Goal: Task Accomplishment & Management: Manage account settings

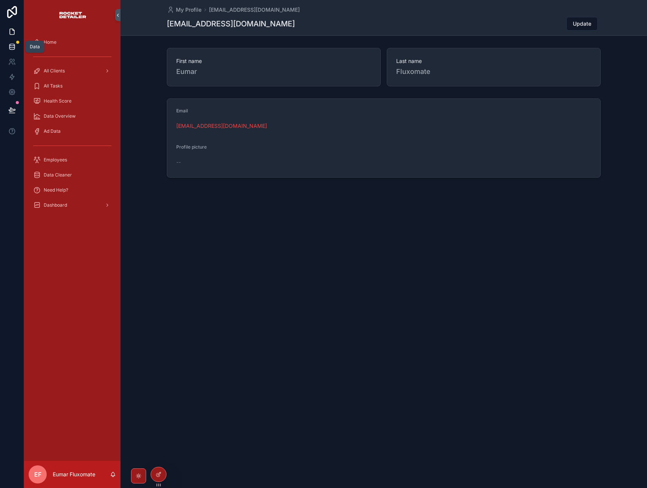
click at [14, 45] on icon at bounding box center [11, 46] width 5 height 3
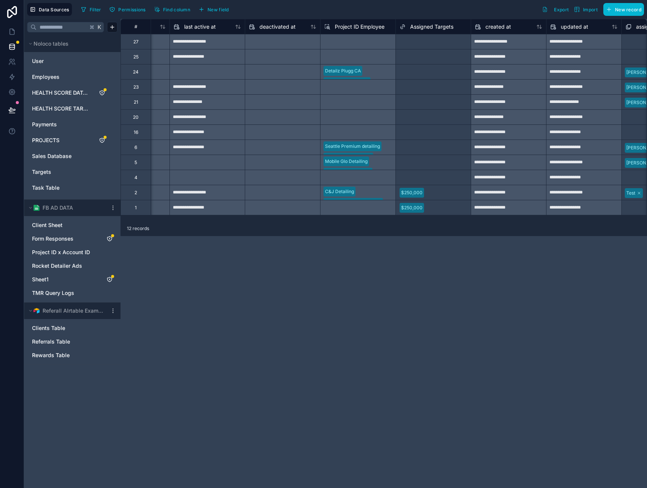
scroll to position [0, 538]
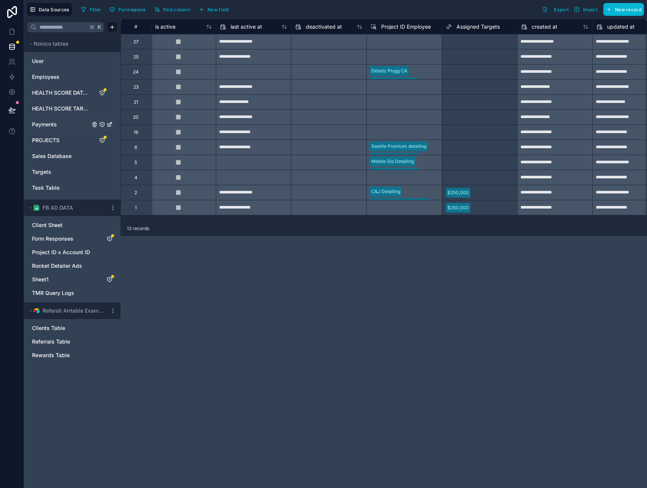
click at [67, 126] on link "Payments" at bounding box center [61, 125] width 58 height 8
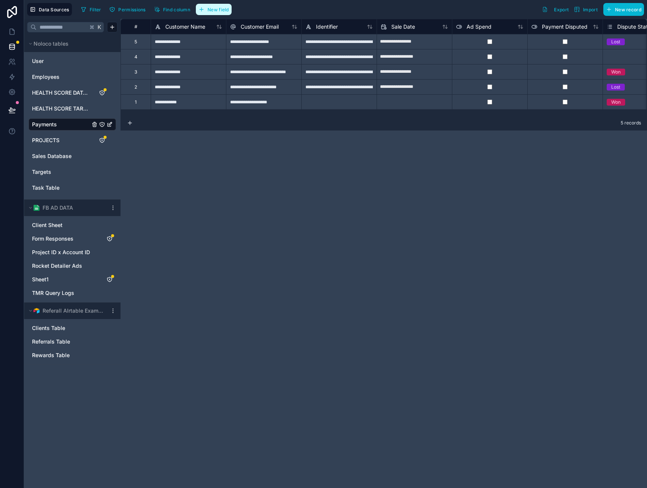
click at [218, 7] on span "New field" at bounding box center [218, 10] width 21 height 6
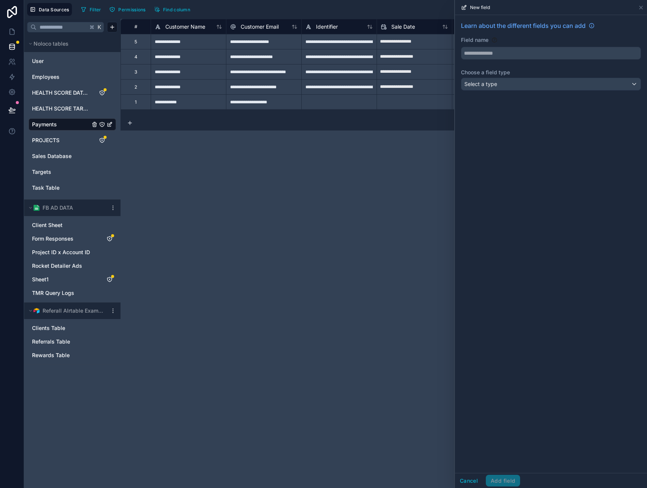
click at [544, 60] on div "Learn about the different fields you can add Field name Choose a field type Sel…" at bounding box center [551, 57] width 192 height 84
click at [546, 56] on input "text" at bounding box center [551, 53] width 179 height 12
type input "****"
click at [515, 74] on div "Tags" at bounding box center [551, 70] width 167 height 9
click at [525, 84] on div "Select a type" at bounding box center [551, 84] width 179 height 12
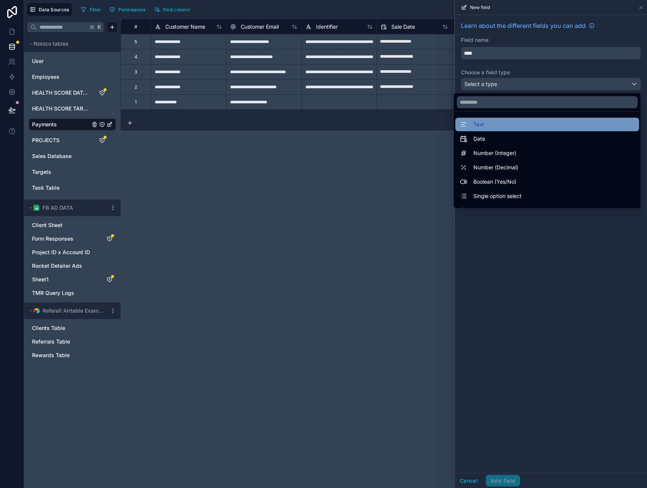
click at [515, 124] on div "Text" at bounding box center [547, 124] width 175 height 9
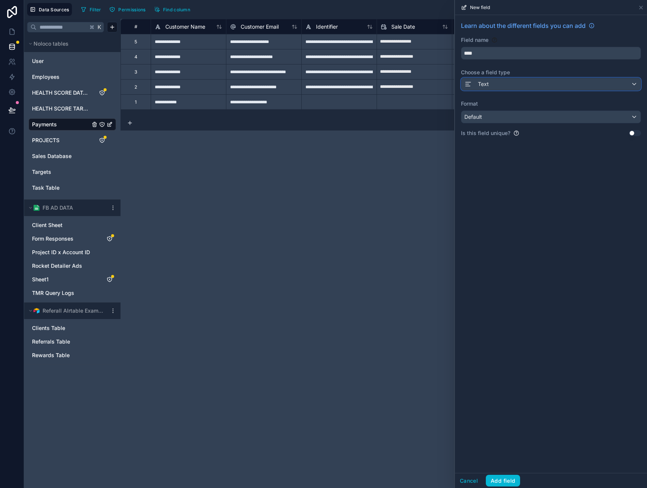
click at [521, 89] on div "Text" at bounding box center [551, 84] width 179 height 12
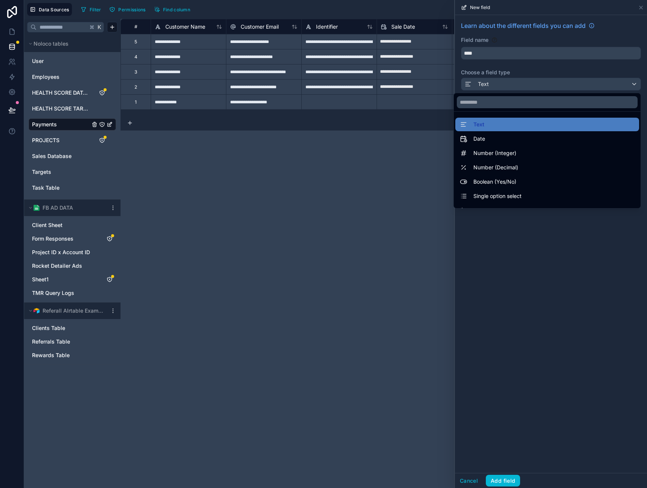
click at [531, 253] on div at bounding box center [551, 244] width 192 height 488
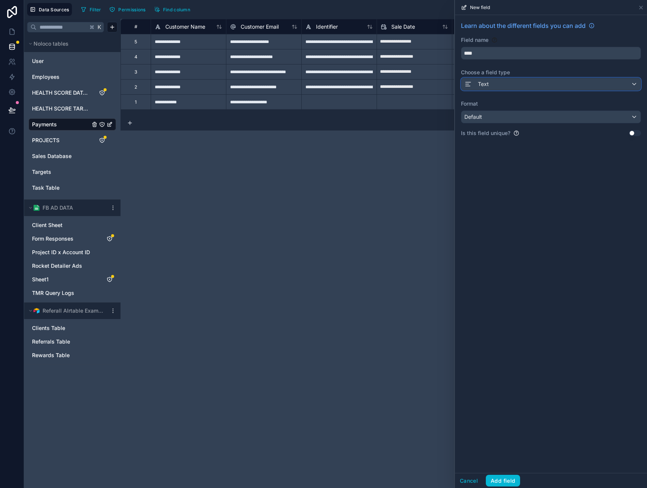
click at [530, 82] on div "Text" at bounding box center [551, 84] width 179 height 12
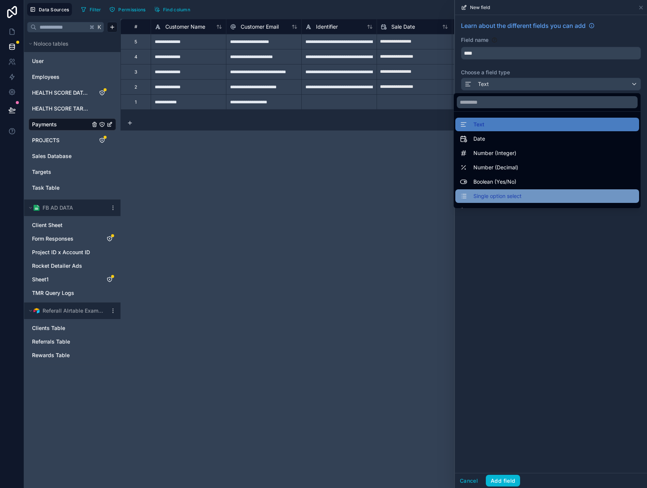
click at [514, 192] on span "Single option select" at bounding box center [498, 195] width 48 height 9
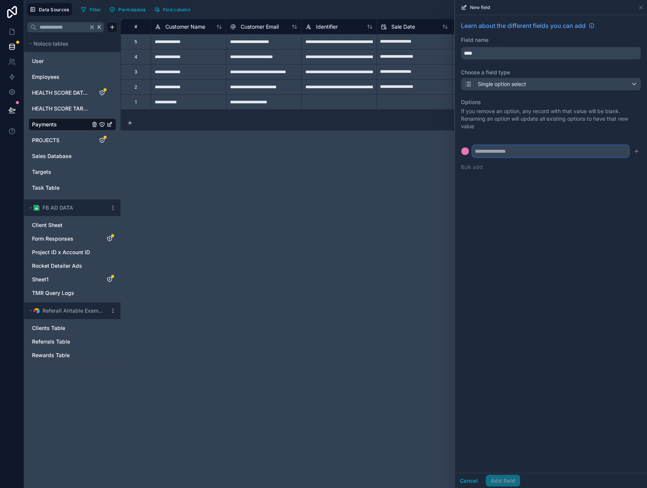
click at [522, 154] on input "text" at bounding box center [551, 151] width 157 height 12
type input "*"
click at [531, 150] on input "text" at bounding box center [551, 151] width 157 height 12
type input "******"
click at [573, 217] on div "Learn about the different fields you can add Field name **** Choose a field typ…" at bounding box center [551, 243] width 192 height 457
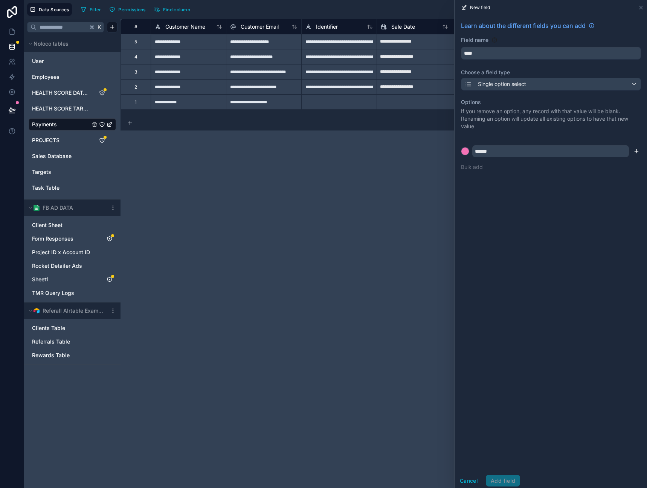
click at [639, 151] on icon "submit" at bounding box center [637, 151] width 6 height 6
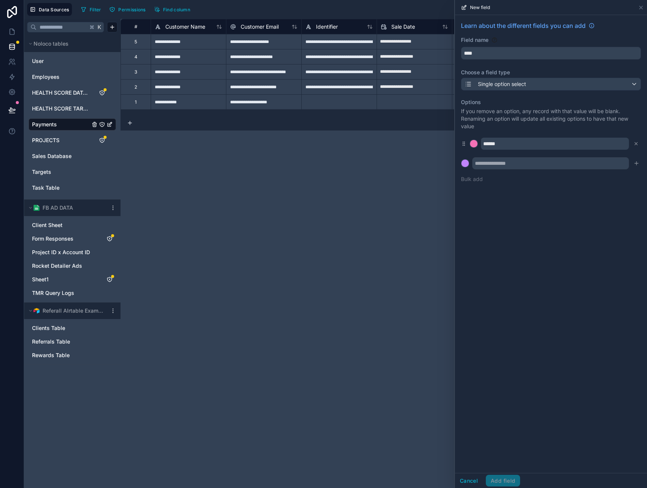
click at [527, 383] on div "Learn about the different fields you can add Field name **** Choose a field typ…" at bounding box center [551, 243] width 192 height 457
click at [509, 482] on div "Cancel Add field" at bounding box center [487, 480] width 65 height 12
click at [515, 159] on input "text" at bounding box center [551, 163] width 157 height 12
click at [529, 164] on input "text" at bounding box center [551, 163] width 157 height 12
click at [527, 165] on input "text" at bounding box center [551, 163] width 157 height 12
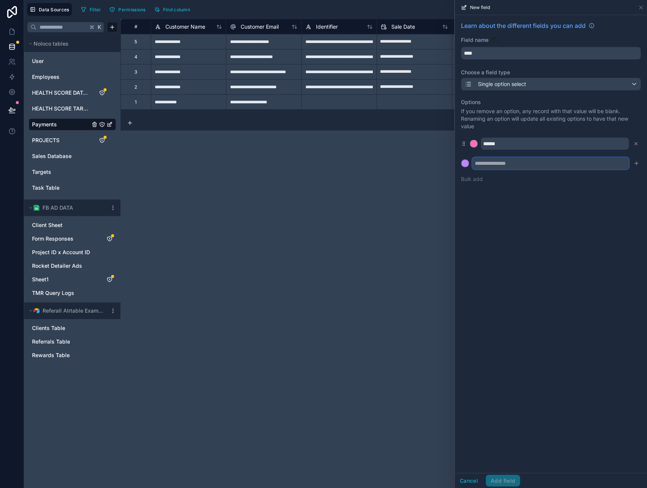
type input "*"
click at [554, 86] on div "Single option select" at bounding box center [551, 84] width 179 height 12
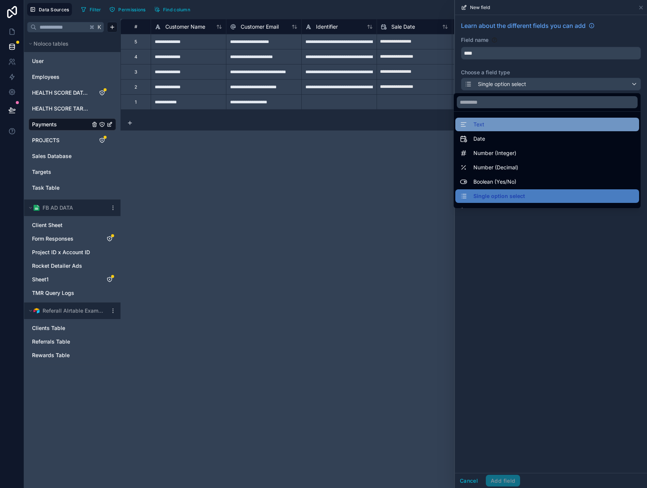
click at [514, 123] on div "Text" at bounding box center [547, 124] width 175 height 9
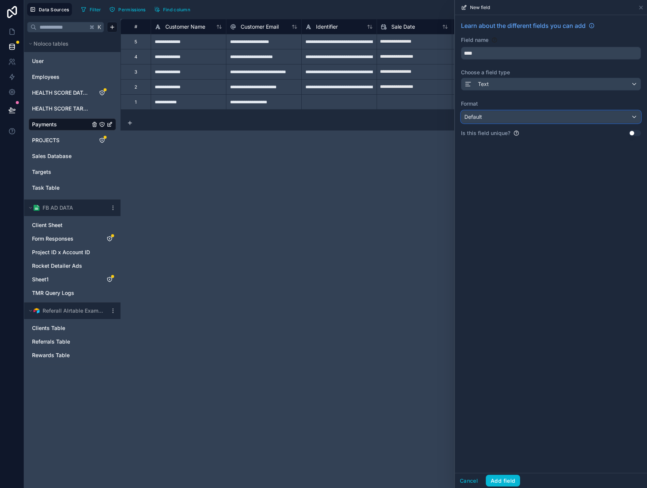
click at [514, 122] on div "Default" at bounding box center [551, 117] width 179 height 12
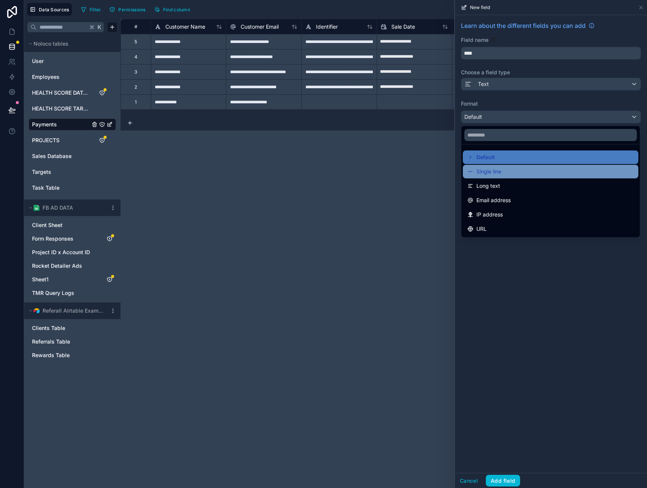
click at [511, 167] on div "Single line" at bounding box center [551, 171] width 167 height 9
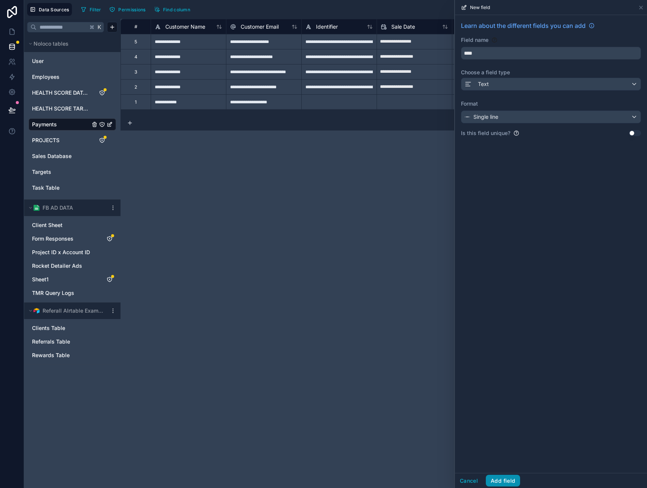
click at [504, 482] on button "Add field" at bounding box center [503, 480] width 34 height 12
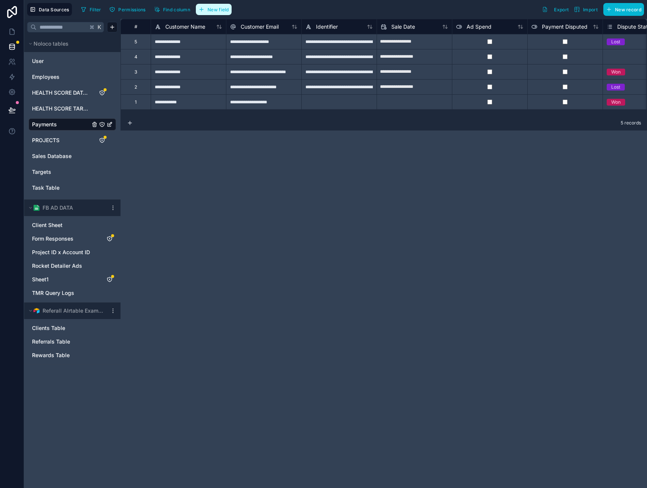
click at [222, 8] on span "New field" at bounding box center [218, 10] width 21 height 6
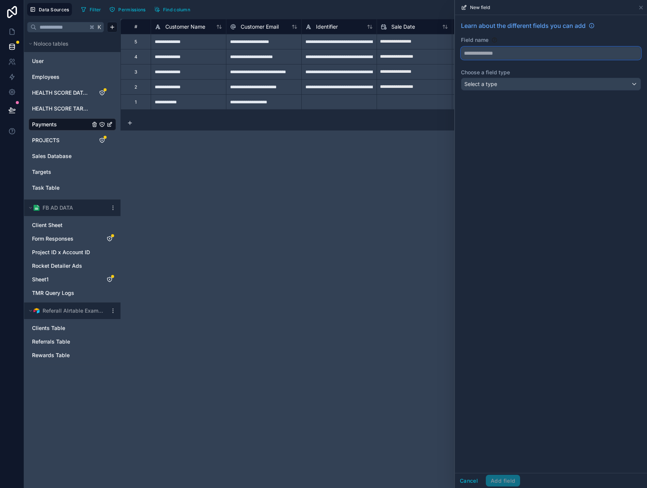
click at [500, 59] on button at bounding box center [551, 53] width 180 height 13
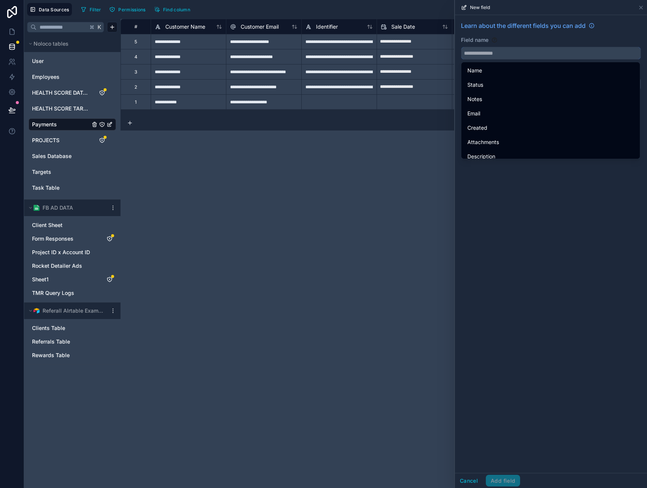
click at [503, 56] on input "text" at bounding box center [551, 53] width 179 height 12
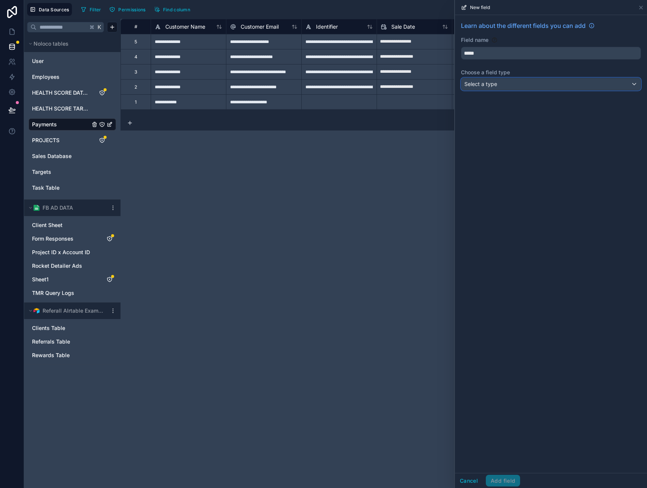
click at [529, 90] on div "Select a type" at bounding box center [551, 84] width 179 height 12
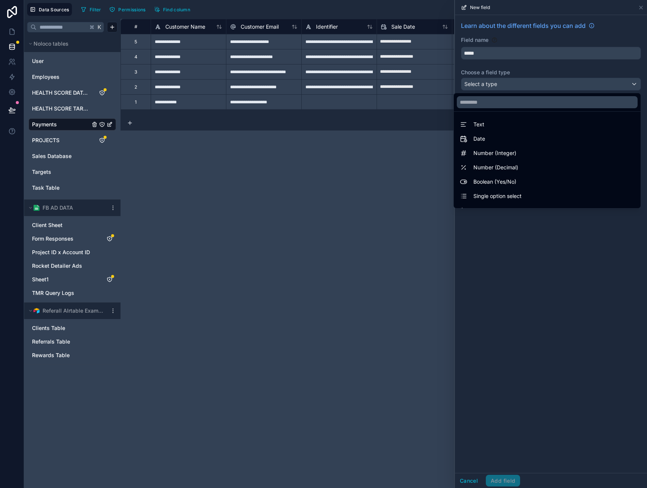
click at [470, 56] on div at bounding box center [551, 244] width 192 height 488
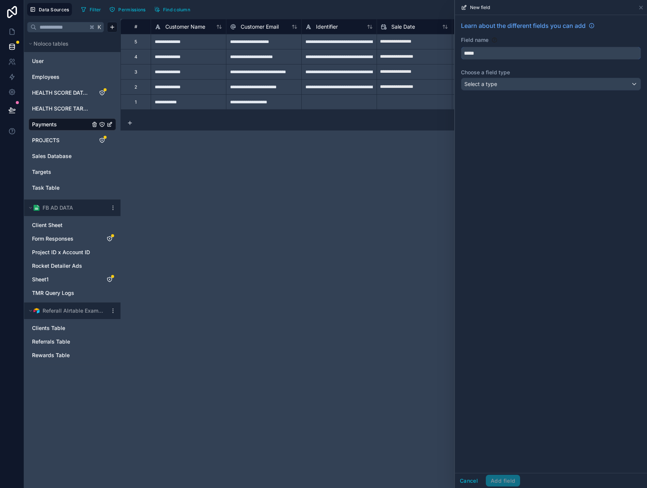
click at [470, 55] on input "*****" at bounding box center [551, 53] width 179 height 12
type input "******"
click at [540, 135] on div "Learn about the different fields you can add Field name ****** Choose a field t…" at bounding box center [551, 243] width 192 height 457
click at [532, 81] on div "Select a type" at bounding box center [551, 84] width 179 height 12
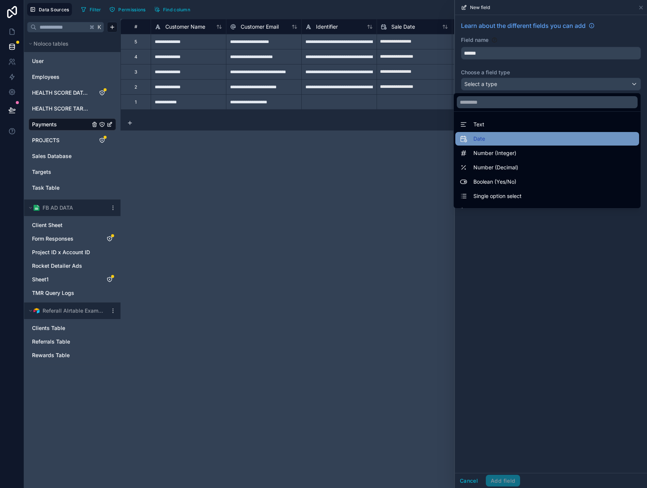
click at [540, 136] on div "Date" at bounding box center [547, 138] width 175 height 9
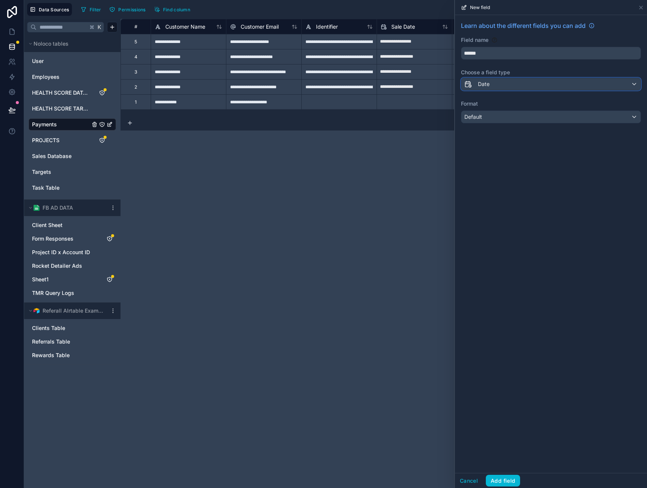
click at [541, 88] on div "Date" at bounding box center [551, 84] width 179 height 12
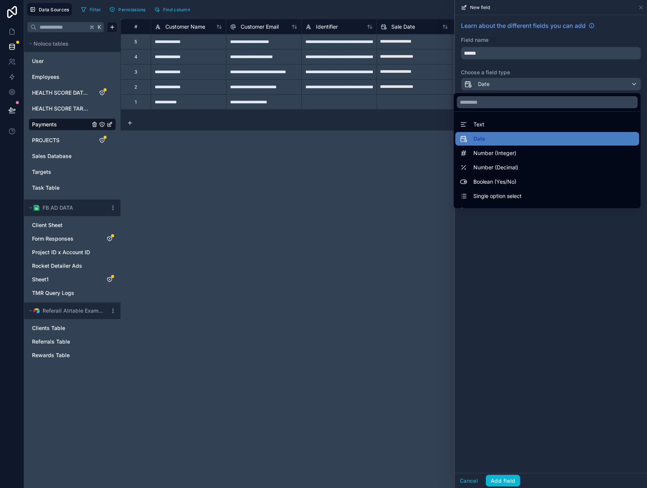
drag, startPoint x: 522, startPoint y: 128, endPoint x: 524, endPoint y: 122, distance: 6.6
click at [522, 128] on div "Text" at bounding box center [547, 124] width 175 height 9
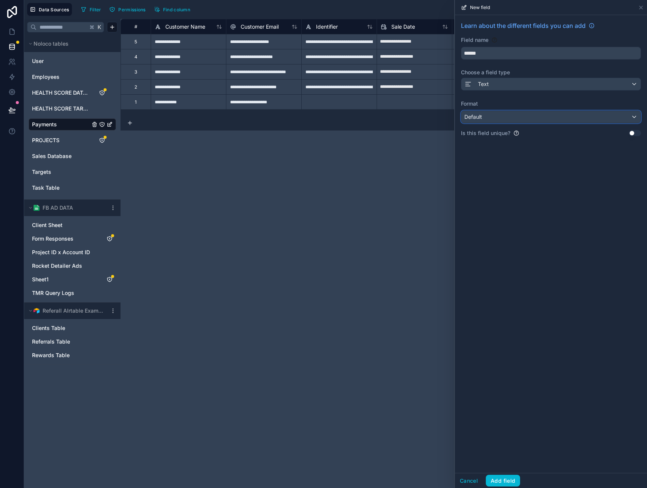
click at [530, 117] on div "Default" at bounding box center [551, 117] width 179 height 12
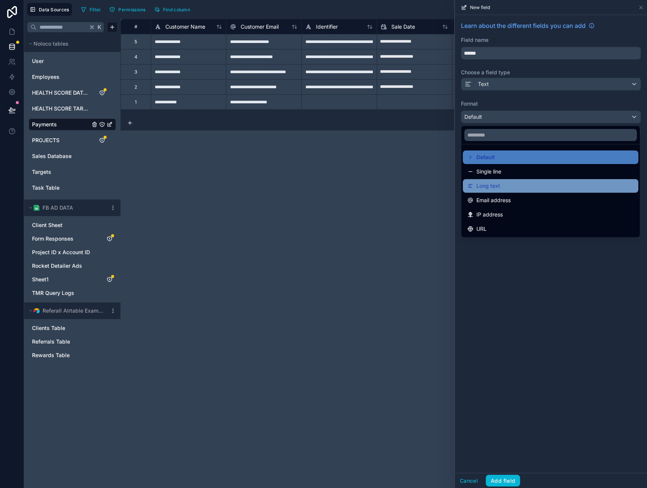
click at [522, 180] on div "Long text" at bounding box center [551, 186] width 176 height 14
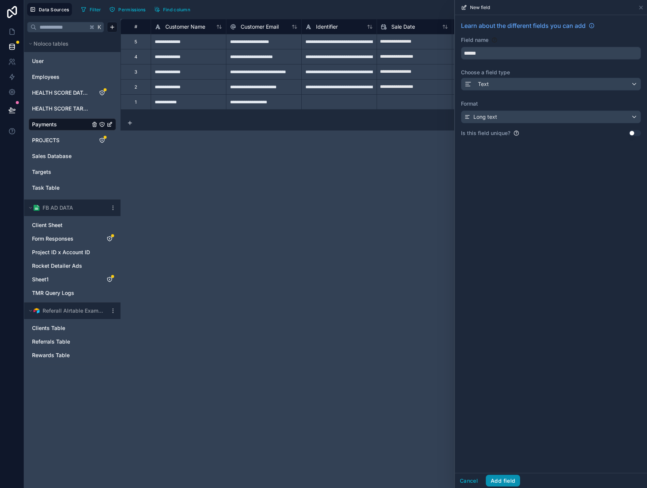
click at [513, 478] on button "Add field" at bounding box center [503, 480] width 34 height 12
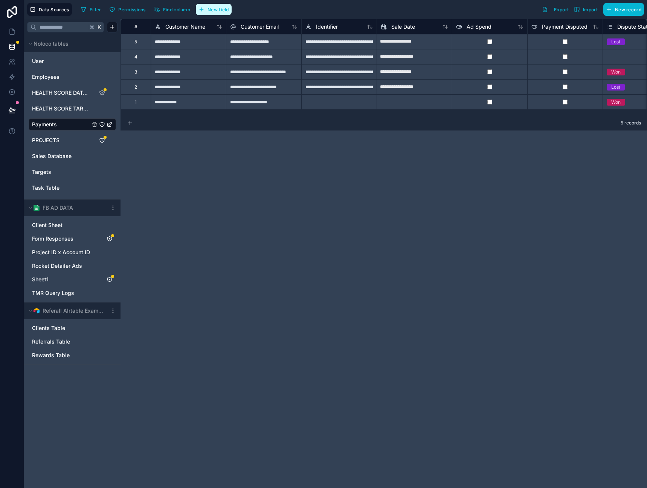
click at [217, 7] on span "New field" at bounding box center [218, 10] width 21 height 6
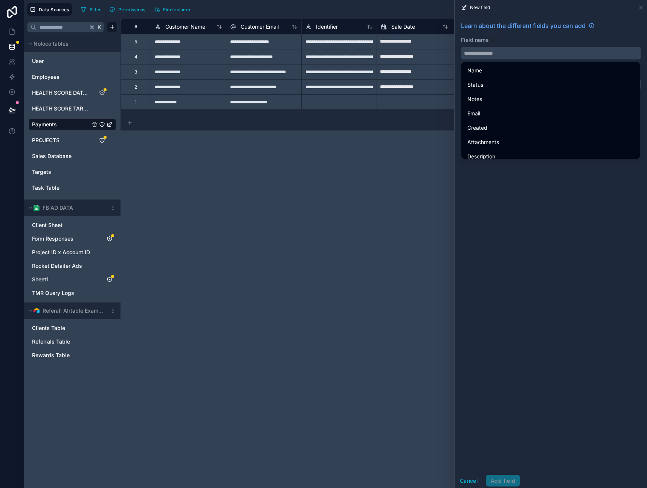
click at [516, 52] on input "text" at bounding box center [551, 53] width 179 height 12
type input "*"
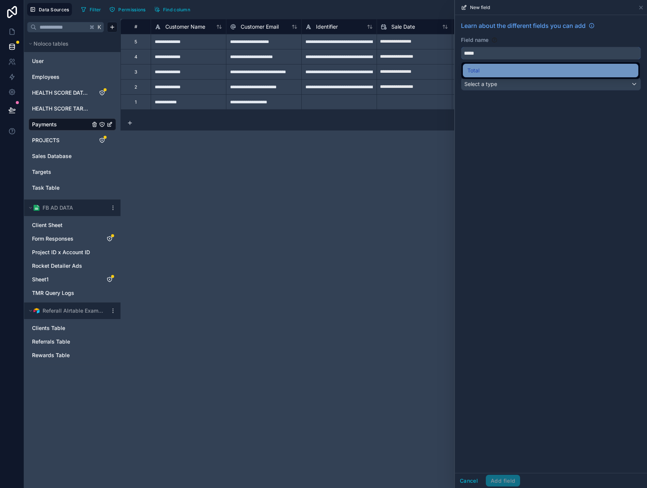
type input "*****"
click at [544, 68] on div "Total" at bounding box center [551, 70] width 167 height 9
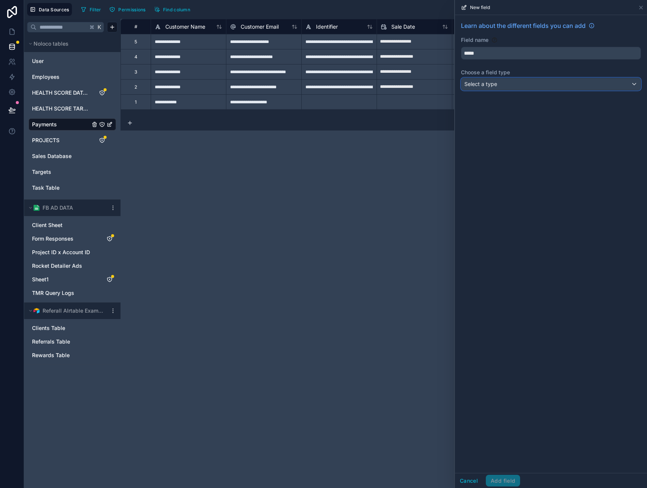
click at [536, 84] on div "Select a type" at bounding box center [551, 84] width 179 height 12
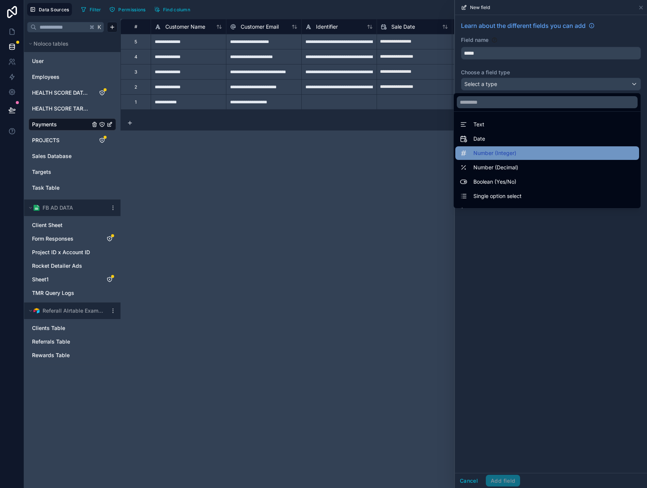
click at [515, 151] on div "Number (Integer)" at bounding box center [547, 152] width 175 height 9
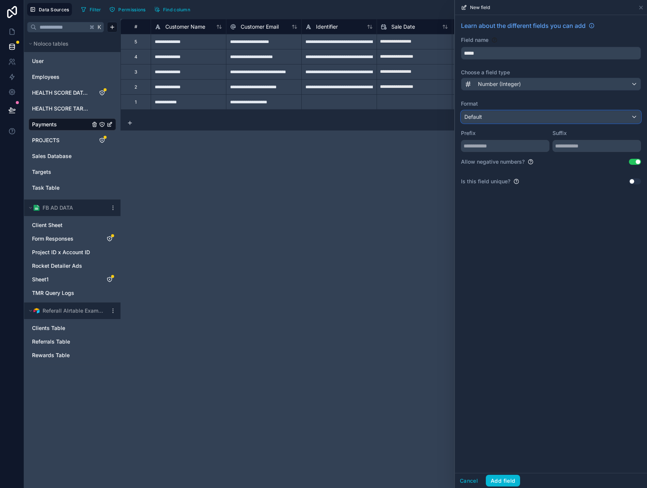
click at [531, 118] on div "Default" at bounding box center [551, 117] width 179 height 12
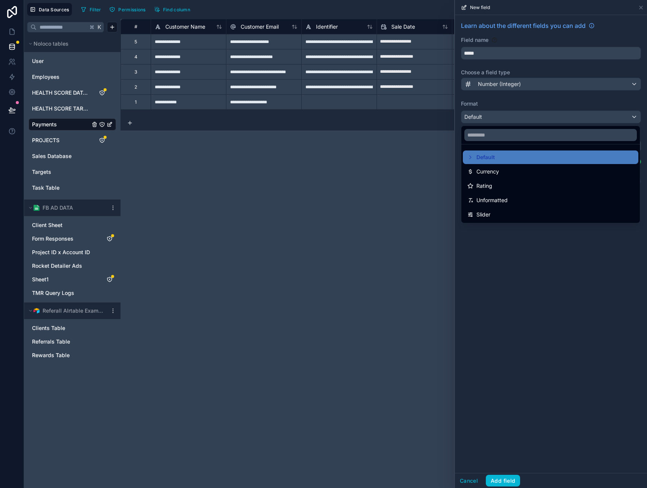
click at [525, 266] on div at bounding box center [551, 244] width 192 height 488
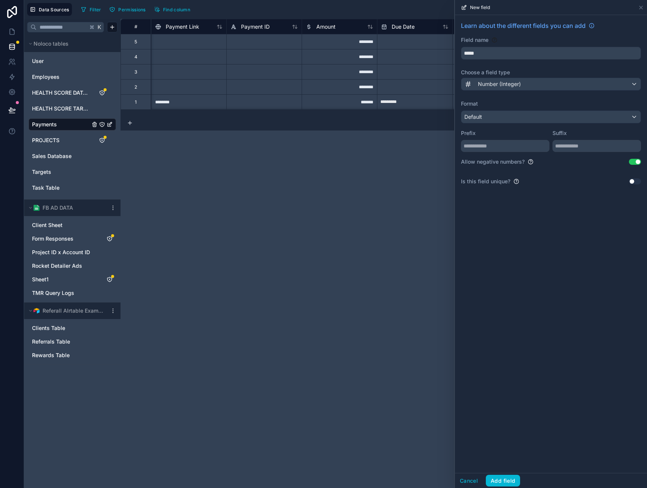
scroll to position [0, 970]
click at [511, 116] on div "Default" at bounding box center [551, 117] width 179 height 12
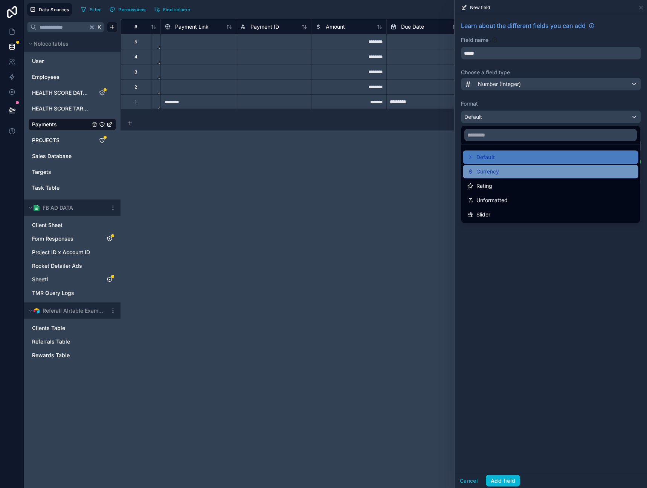
click at [498, 167] on span "Currency" at bounding box center [488, 171] width 23 height 9
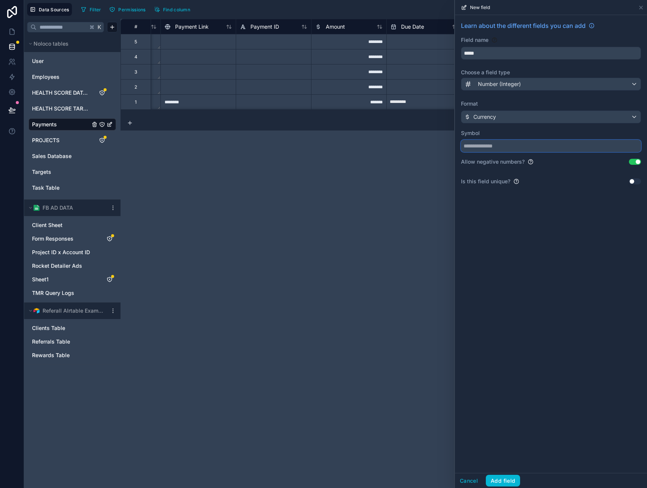
click at [505, 145] on input "text" at bounding box center [551, 146] width 180 height 12
type input "*"
click at [506, 482] on button "Add field" at bounding box center [503, 480] width 34 height 12
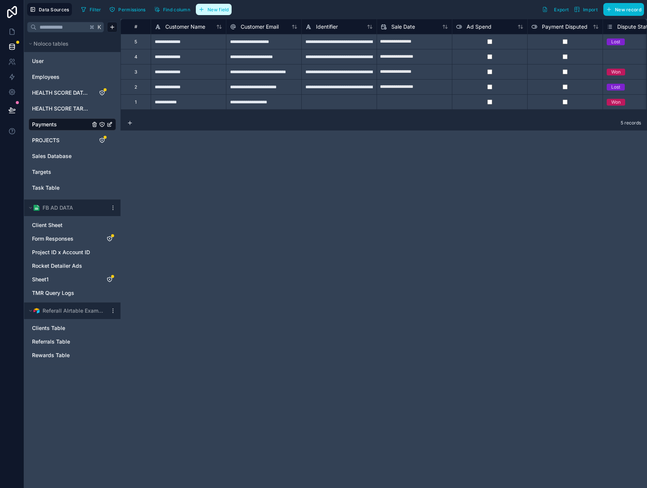
click at [217, 11] on span "New field" at bounding box center [218, 10] width 21 height 6
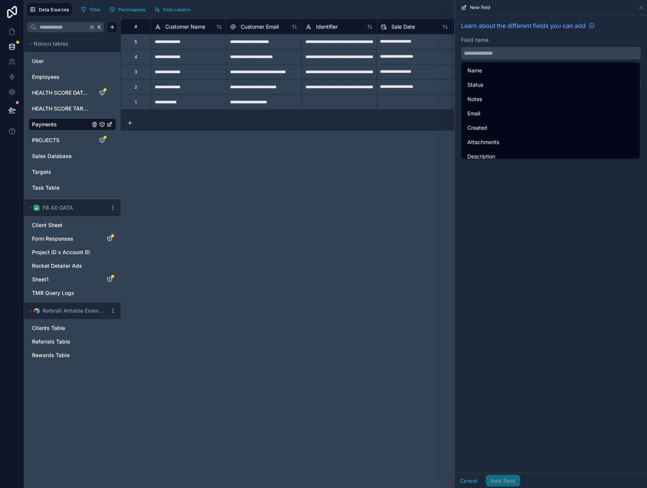
click at [521, 58] on input "text" at bounding box center [551, 53] width 179 height 12
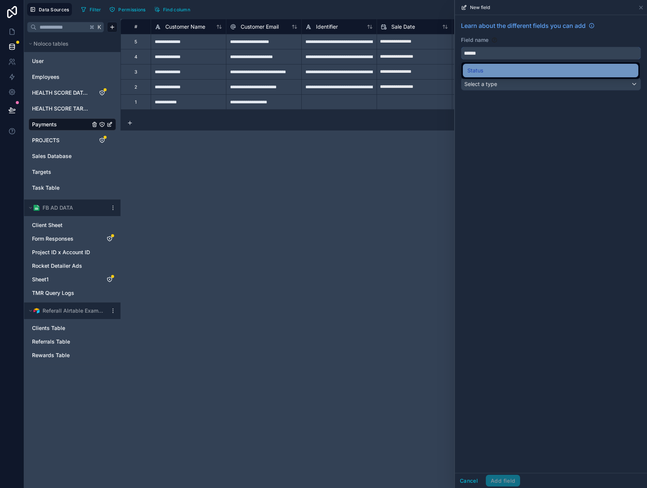
type input "******"
click at [545, 66] on div "Status" at bounding box center [551, 70] width 167 height 9
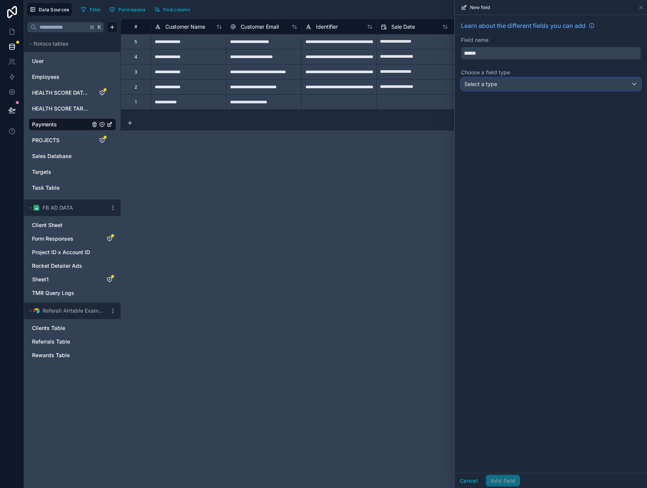
click at [537, 90] on div "Select a type" at bounding box center [551, 84] width 179 height 12
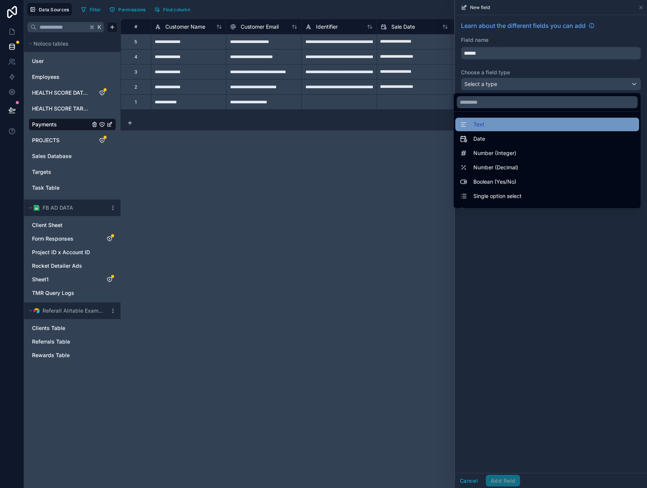
click at [513, 127] on div "Text" at bounding box center [547, 124] width 175 height 9
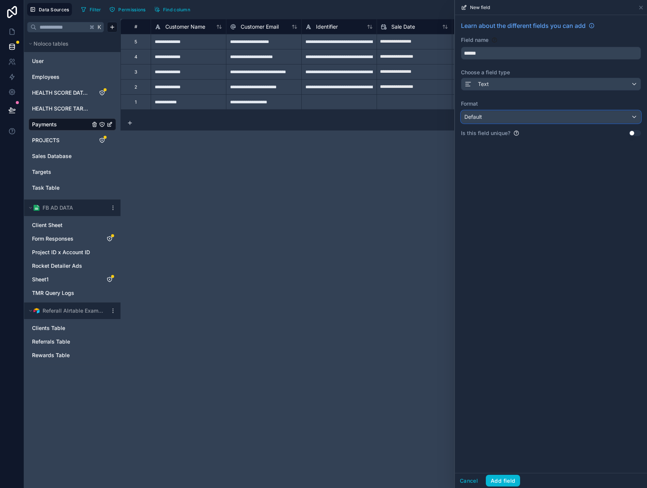
click at [516, 111] on div "Default" at bounding box center [551, 117] width 179 height 12
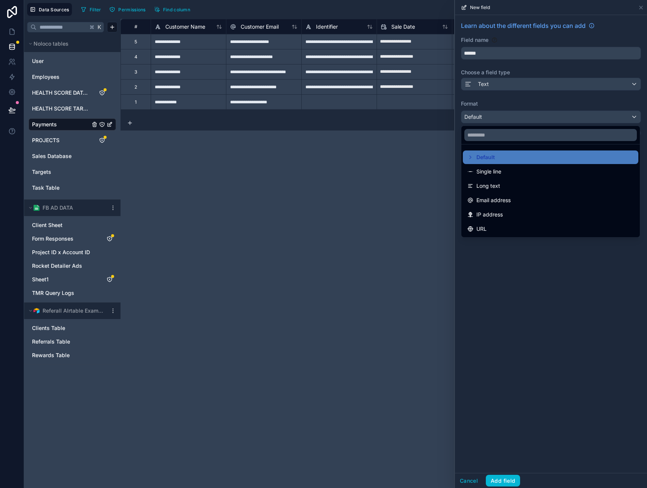
click at [515, 170] on div "Single line" at bounding box center [551, 171] width 167 height 9
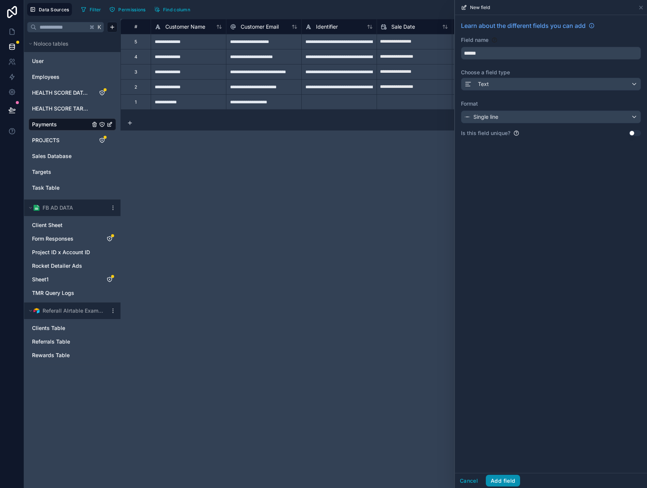
click at [505, 476] on button "Add field" at bounding box center [503, 480] width 34 height 12
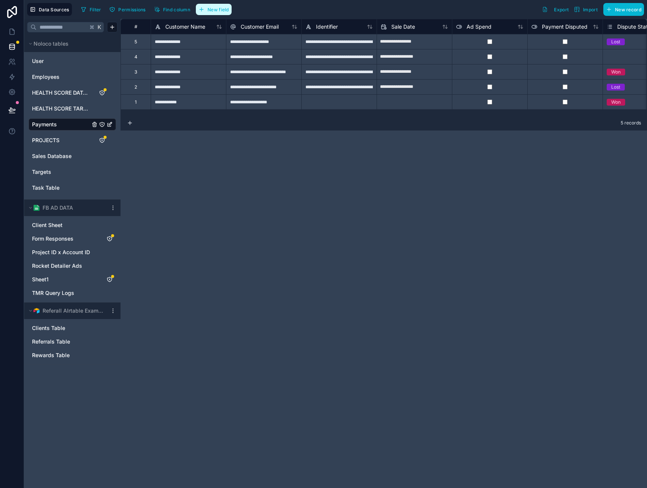
click at [218, 10] on span "New field" at bounding box center [218, 10] width 21 height 6
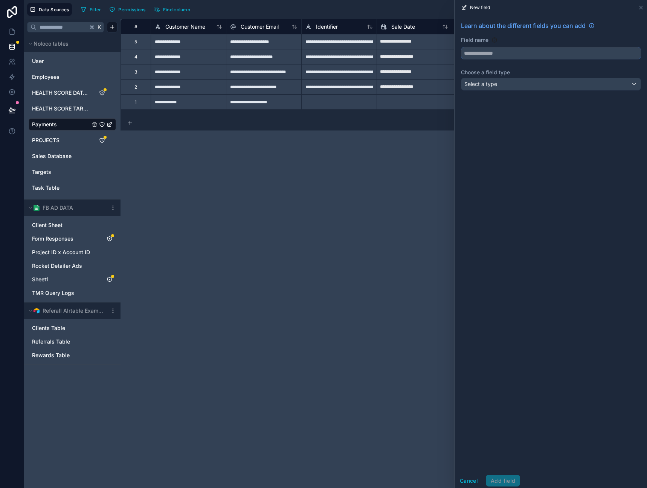
click at [497, 52] on input "text" at bounding box center [551, 53] width 179 height 12
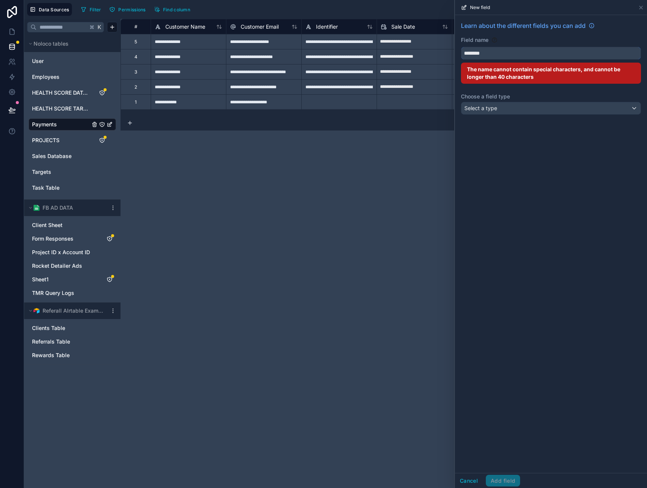
click at [461, 47] on button "*******" at bounding box center [551, 53] width 180 height 13
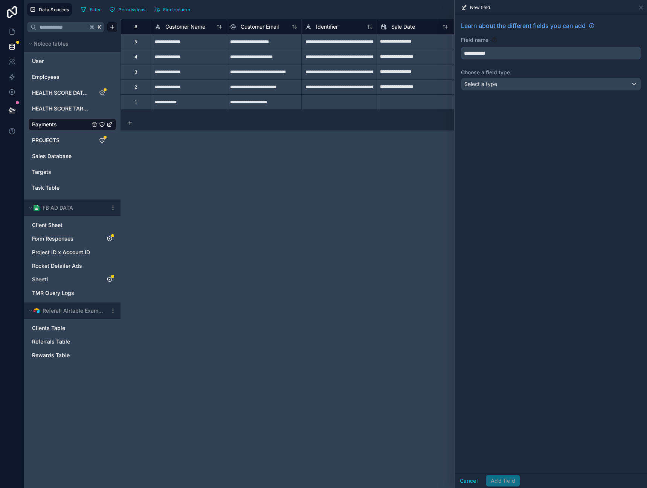
type input "**********"
click at [528, 83] on div "Select a type" at bounding box center [551, 84] width 179 height 12
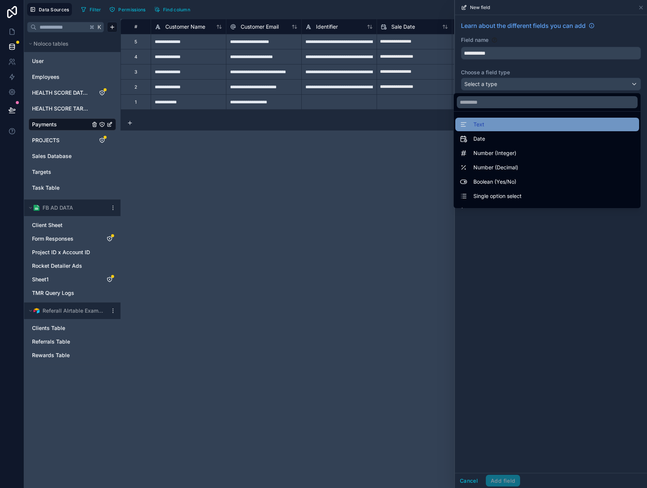
click at [514, 121] on div "Text" at bounding box center [547, 124] width 175 height 9
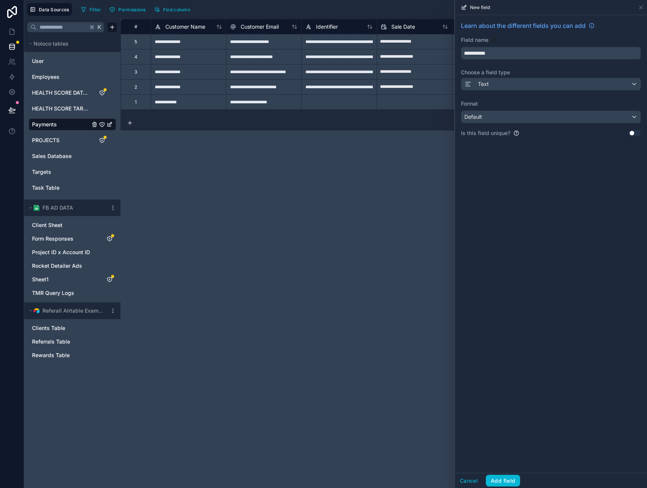
click at [518, 77] on div "**********" at bounding box center [551, 82] width 192 height 134
click at [519, 83] on div "Text" at bounding box center [551, 84] width 179 height 12
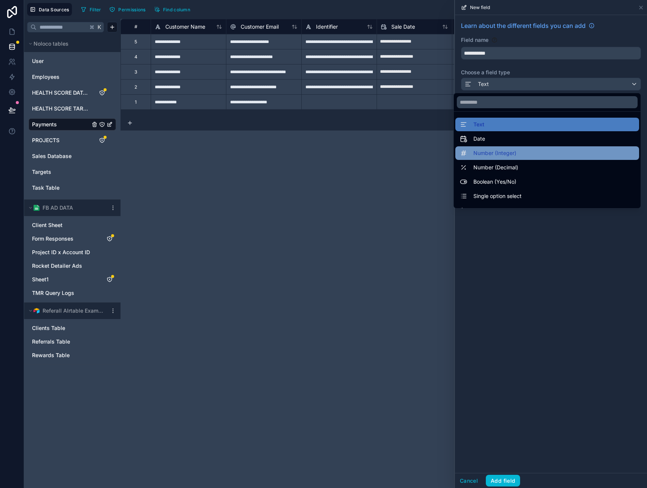
click at [518, 155] on div "Number (Integer)" at bounding box center [547, 152] width 175 height 9
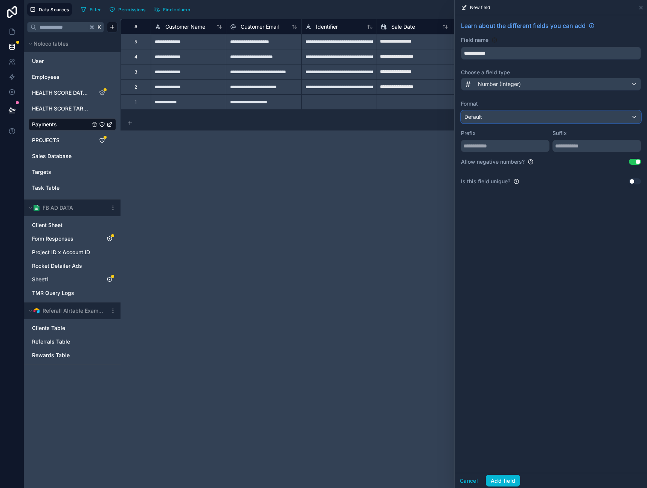
click at [524, 113] on div "Default" at bounding box center [551, 117] width 179 height 12
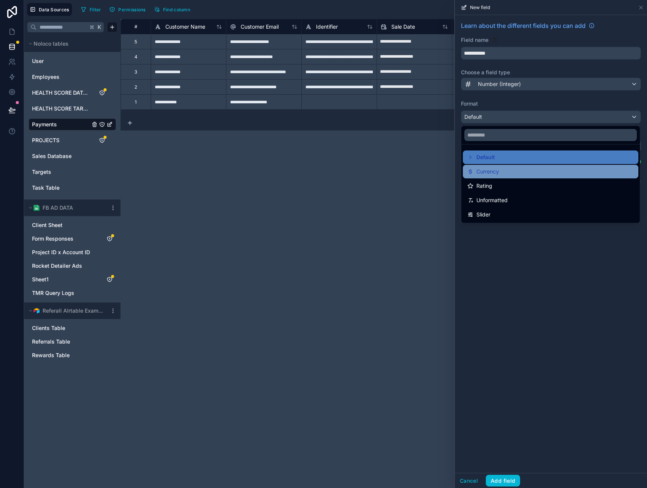
click at [503, 169] on div "Currency" at bounding box center [551, 171] width 167 height 9
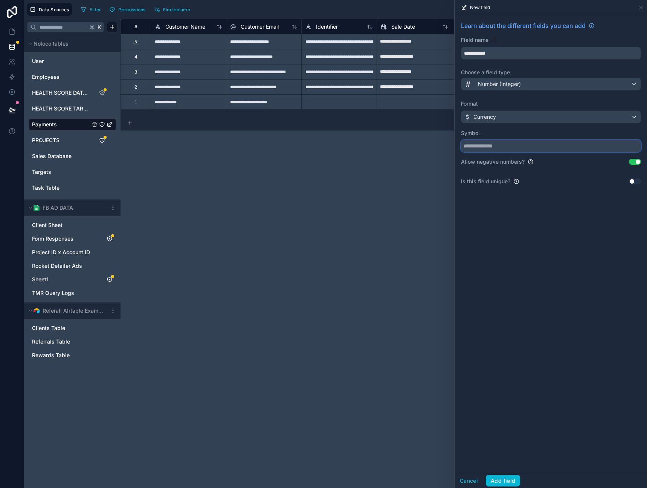
click at [506, 147] on input "text" at bounding box center [551, 146] width 180 height 12
type input "*"
click at [505, 479] on button "Add field" at bounding box center [503, 480] width 34 height 12
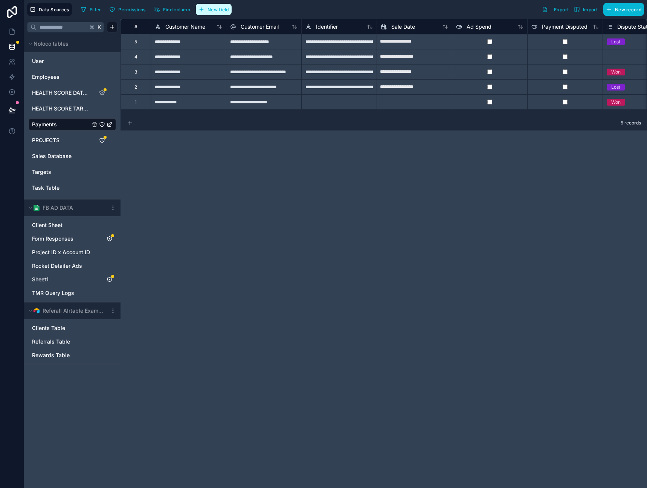
click at [214, 9] on span "New field" at bounding box center [218, 10] width 21 height 6
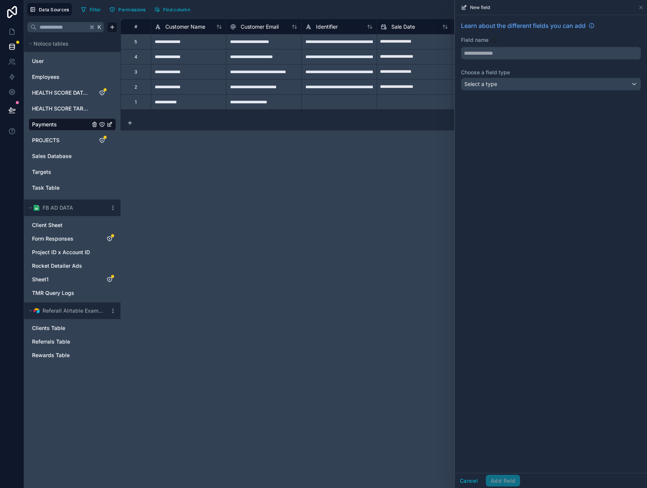
click at [518, 61] on div "Learn about the different fields you can add Field name Choose a field type Sel…" at bounding box center [551, 57] width 192 height 84
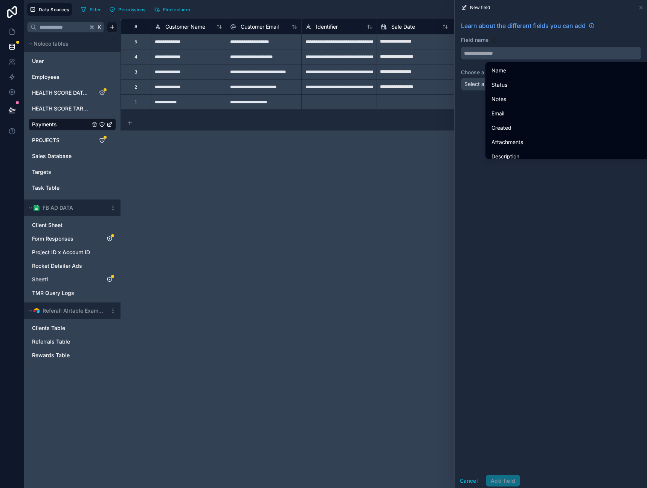
click at [521, 55] on input "text" at bounding box center [551, 53] width 179 height 12
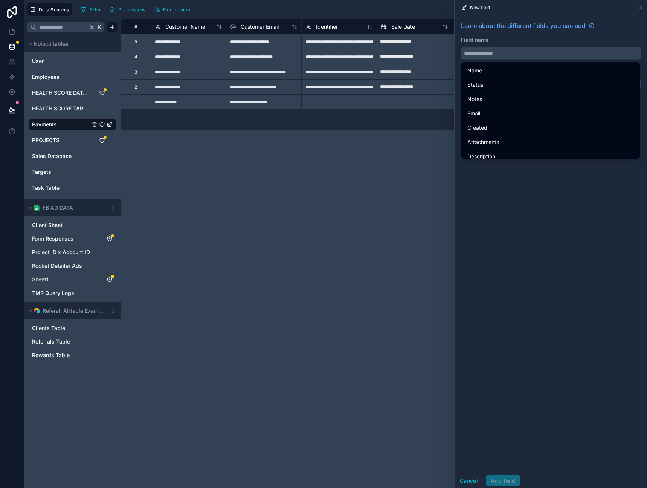
click at [521, 55] on input "text" at bounding box center [551, 53] width 179 height 12
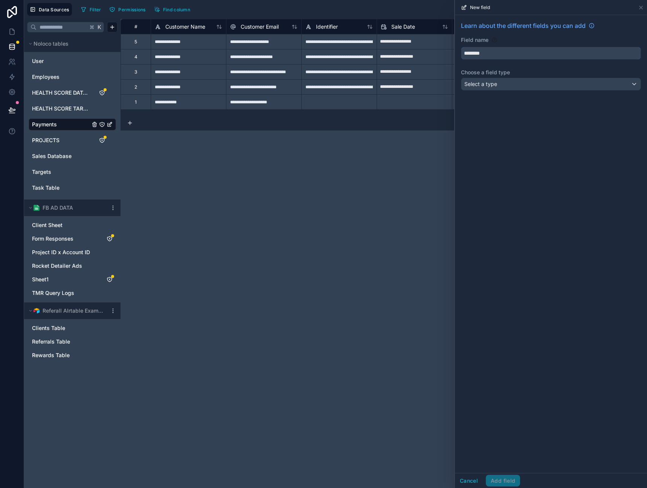
click at [461, 47] on button "*******" at bounding box center [551, 53] width 180 height 13
type input "**********"
click at [493, 77] on div "**********" at bounding box center [551, 57] width 192 height 84
click at [514, 87] on div "Select a type" at bounding box center [551, 84] width 179 height 12
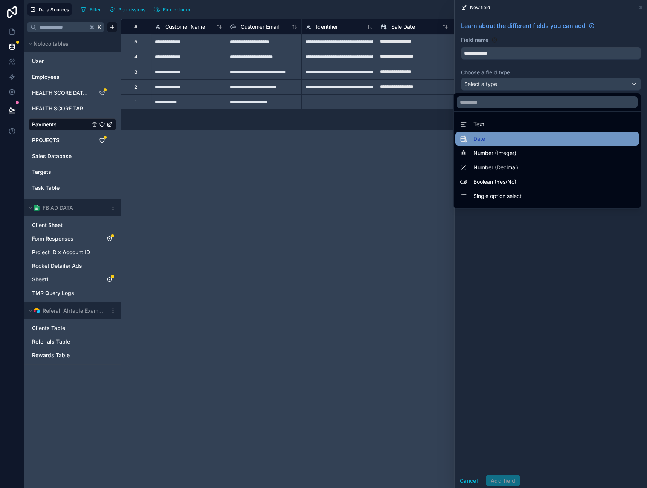
click at [508, 140] on div "Date" at bounding box center [547, 138] width 175 height 9
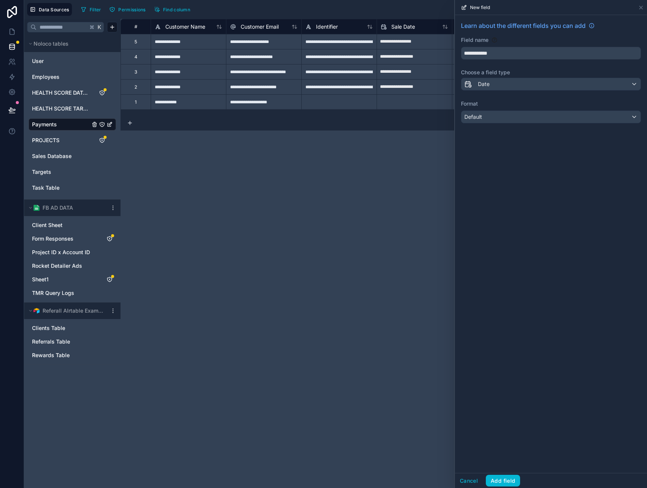
click at [512, 108] on div "Format Default" at bounding box center [551, 111] width 180 height 23
click at [512, 113] on div "Default" at bounding box center [551, 117] width 179 height 12
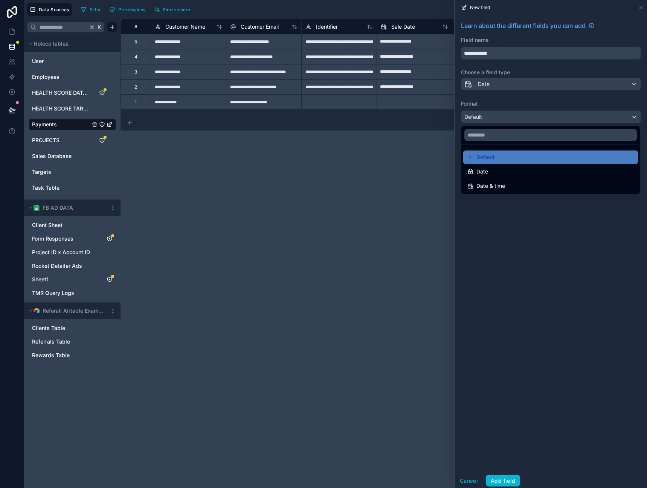
drag, startPoint x: 514, startPoint y: 182, endPoint x: 518, endPoint y: 193, distance: 11.8
click at [514, 182] on div "Date & time" at bounding box center [551, 185] width 167 height 9
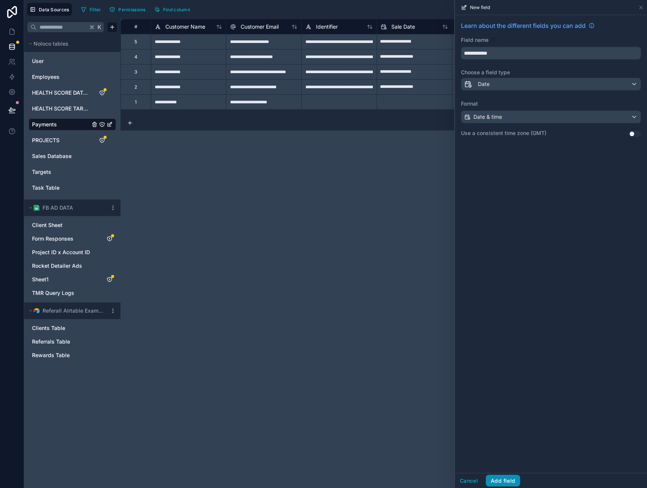
click at [512, 484] on button "Add field" at bounding box center [503, 480] width 34 height 12
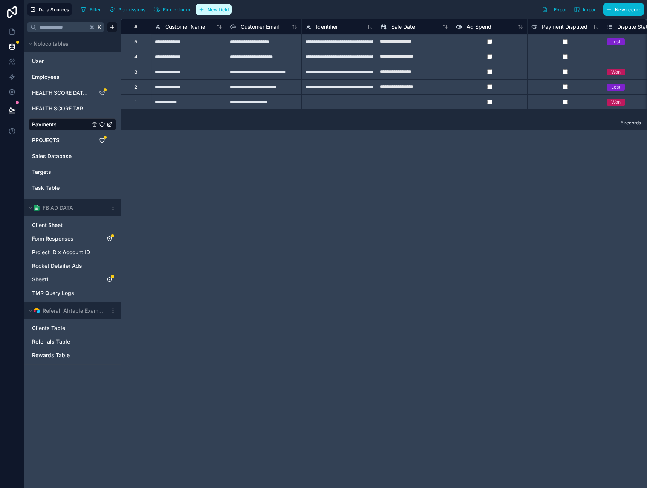
click at [227, 9] on span "New field" at bounding box center [218, 10] width 21 height 6
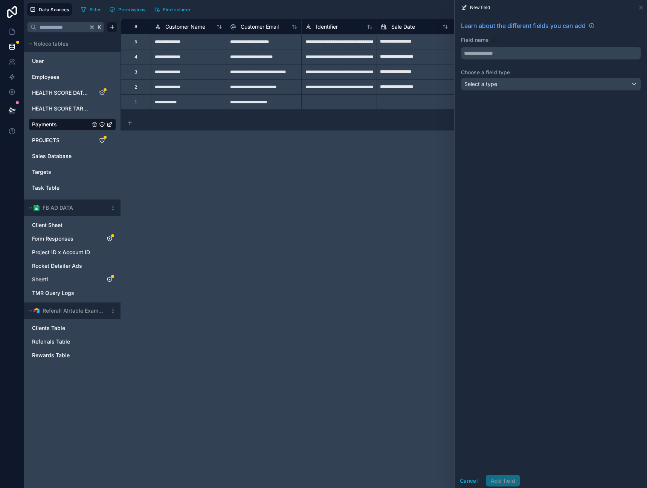
click at [521, 64] on div "Learn about the different fields you can add Field name Choose a field type Sel…" at bounding box center [551, 57] width 192 height 84
click at [523, 59] on input "text" at bounding box center [551, 53] width 179 height 12
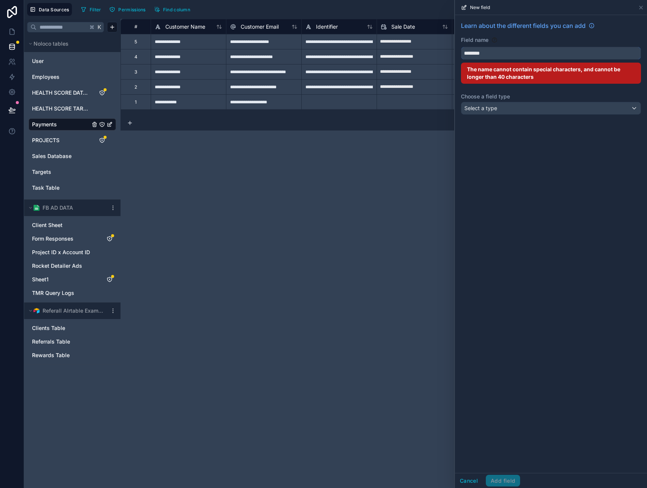
click at [461, 47] on button "*******" at bounding box center [551, 53] width 180 height 13
click at [461, 47] on button "**********" at bounding box center [551, 53] width 180 height 13
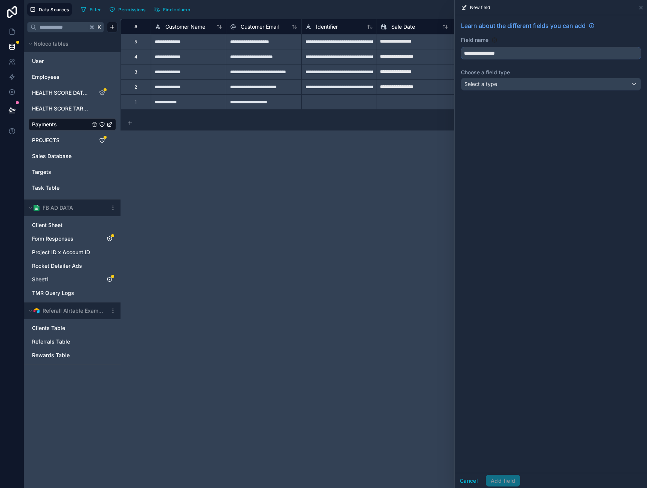
type input "**********"
click at [530, 89] on div "Select a type" at bounding box center [551, 84] width 179 height 12
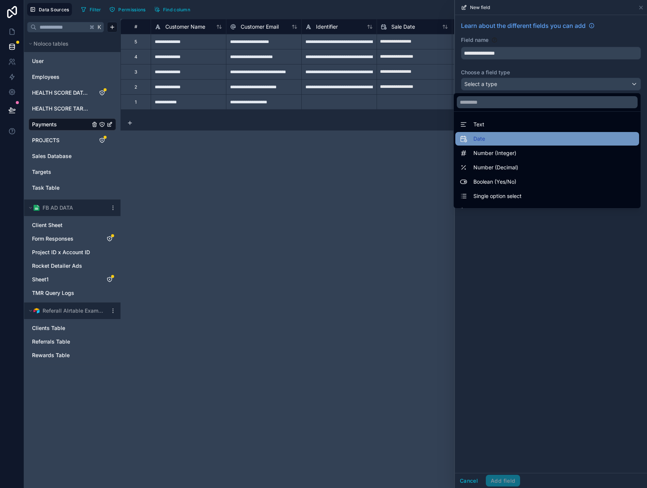
click at [514, 139] on div "Date" at bounding box center [547, 138] width 175 height 9
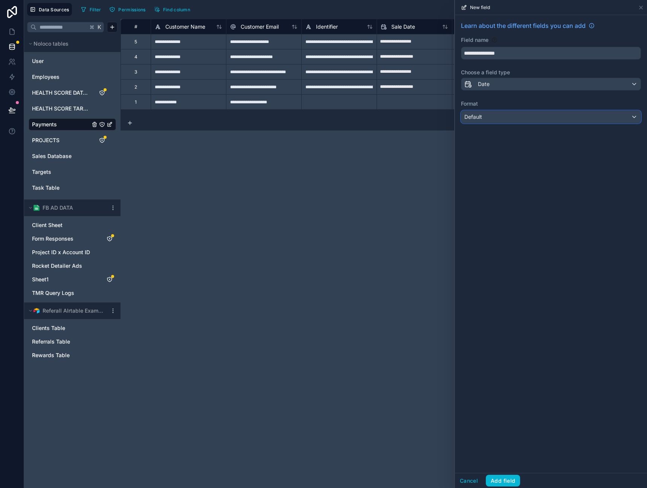
click at [506, 117] on div "Default" at bounding box center [551, 117] width 179 height 12
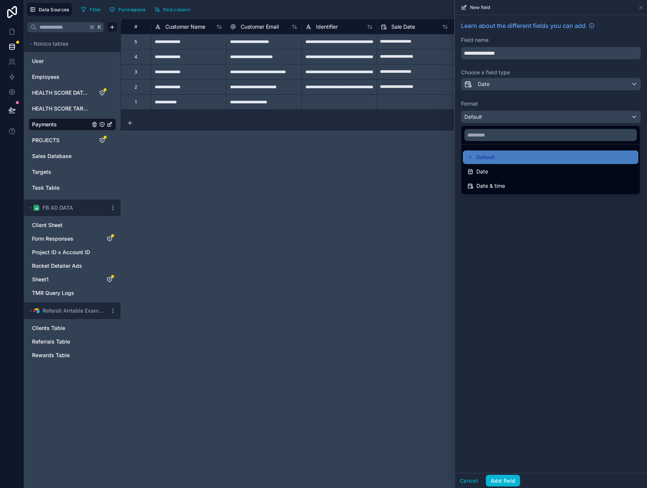
click at [498, 181] on span "Date & time" at bounding box center [491, 185] width 29 height 9
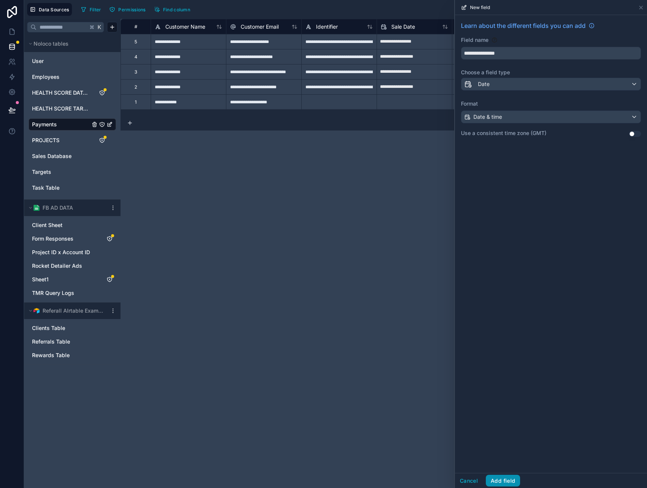
click at [502, 482] on button "Add field" at bounding box center [503, 480] width 34 height 12
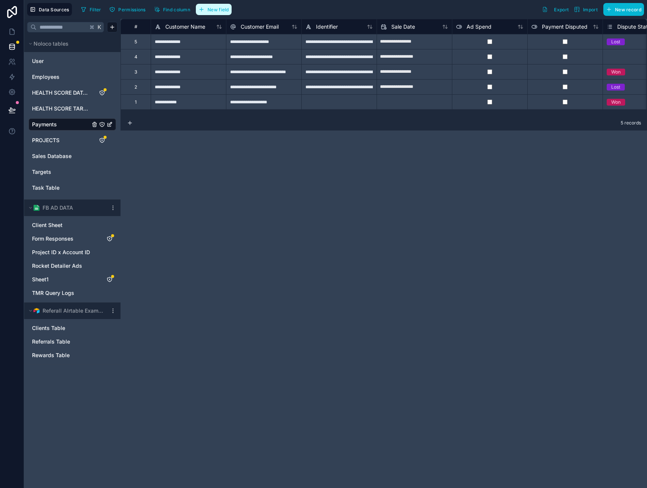
click at [211, 13] on button "New field" at bounding box center [214, 9] width 36 height 11
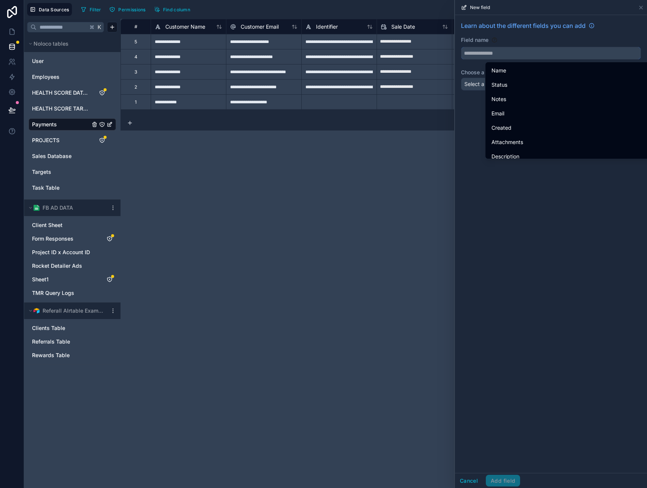
click at [502, 54] on input "text" at bounding box center [551, 53] width 179 height 12
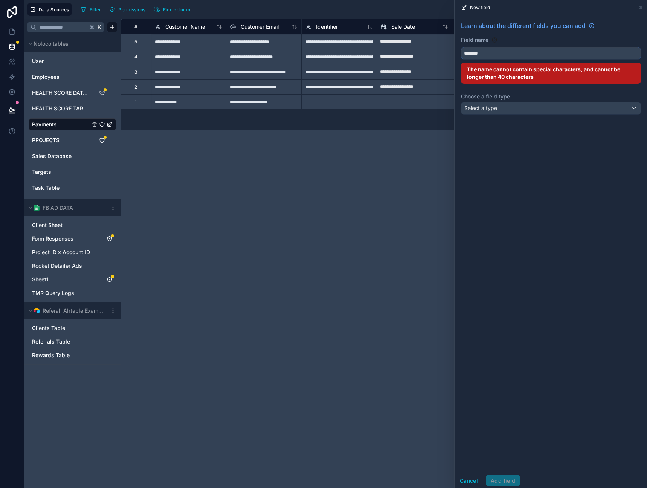
click at [461, 47] on button "******" at bounding box center [551, 53] width 180 height 13
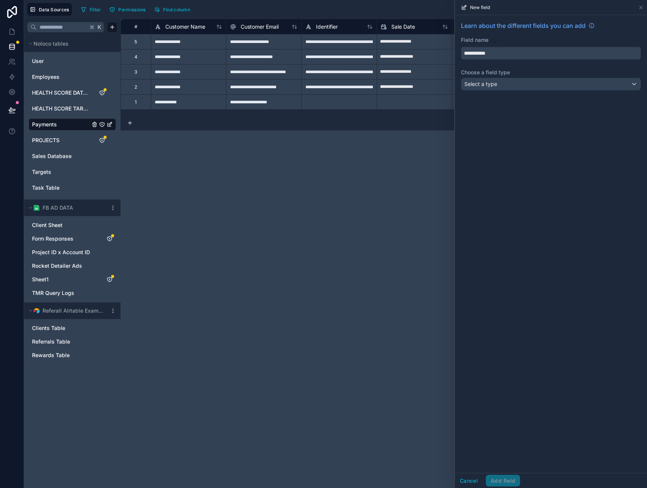
type input "**********"
click at [506, 87] on div "Select a type" at bounding box center [551, 84] width 179 height 12
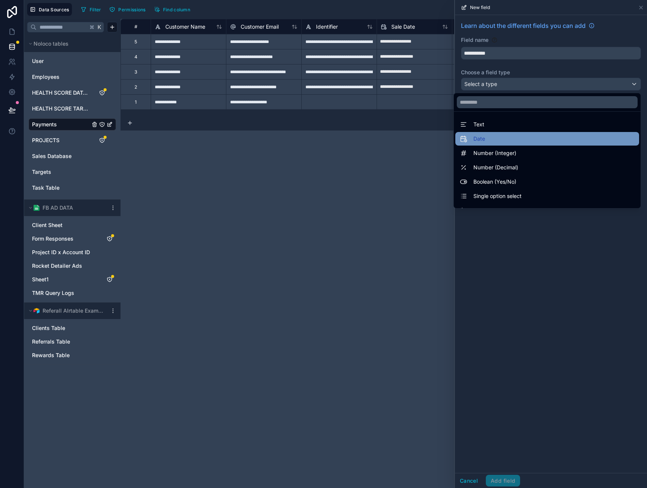
click at [507, 140] on div "Date" at bounding box center [547, 138] width 175 height 9
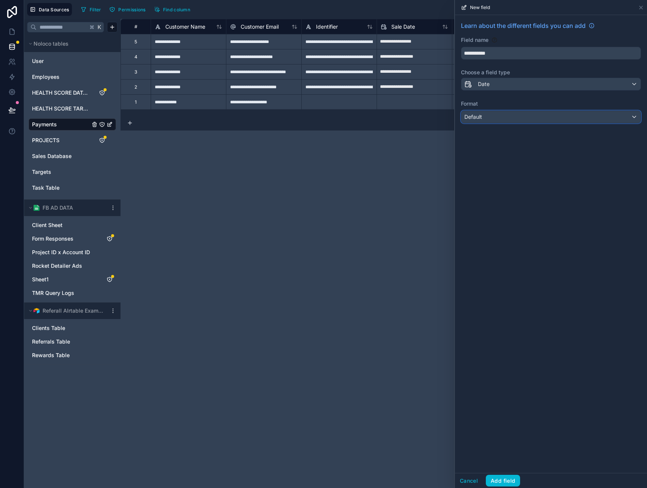
click at [528, 120] on div "Default" at bounding box center [551, 117] width 179 height 12
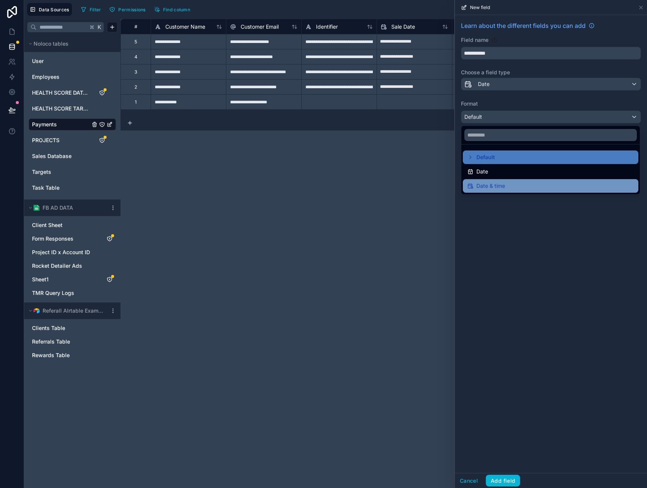
click at [533, 184] on div "Date & time" at bounding box center [551, 185] width 167 height 9
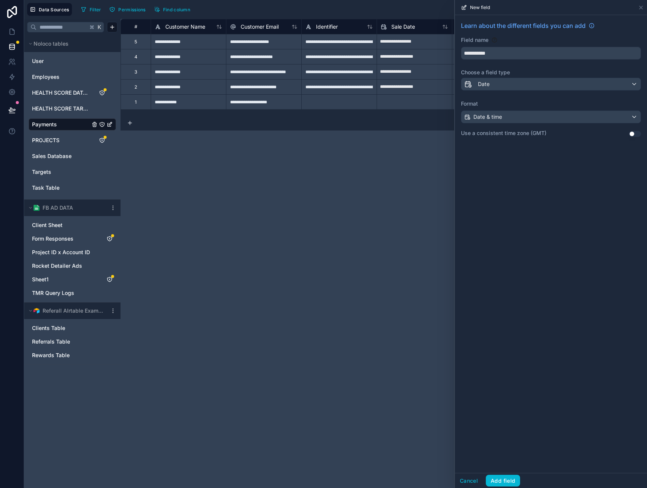
click at [506, 474] on div "Cancel Add field" at bounding box center [551, 480] width 192 height 15
click at [506, 478] on button "Add field" at bounding box center [503, 480] width 34 height 12
